Goal: Navigation & Orientation: Find specific page/section

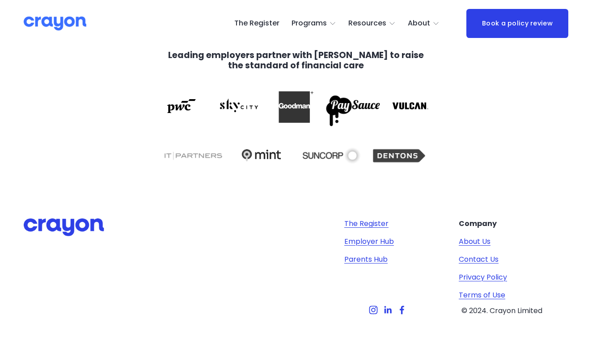
scroll to position [1525, 0]
click at [485, 273] on link "Privacy Policy" at bounding box center [483, 278] width 48 height 11
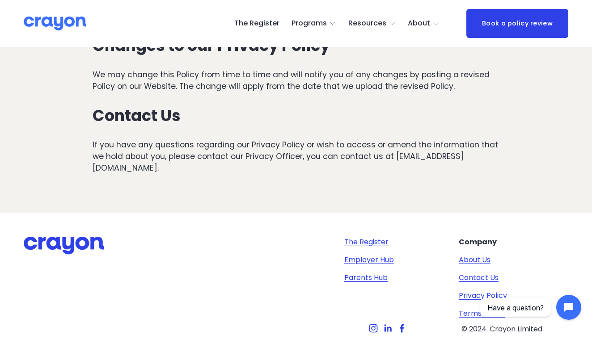
scroll to position [2198, 0]
click at [472, 309] on link "Terms of Use" at bounding box center [482, 314] width 46 height 11
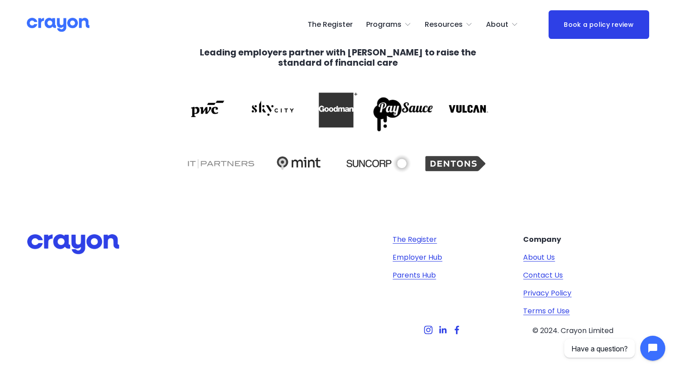
scroll to position [1661, 0]
click at [541, 277] on link "Contact Us" at bounding box center [543, 275] width 40 height 11
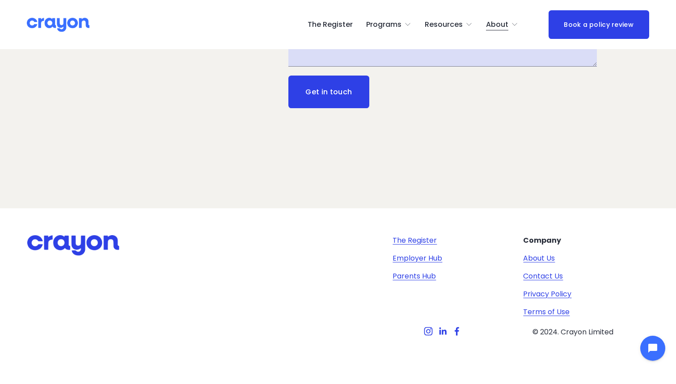
scroll to position [238, 0]
